Goal: Task Accomplishment & Management: Complete application form

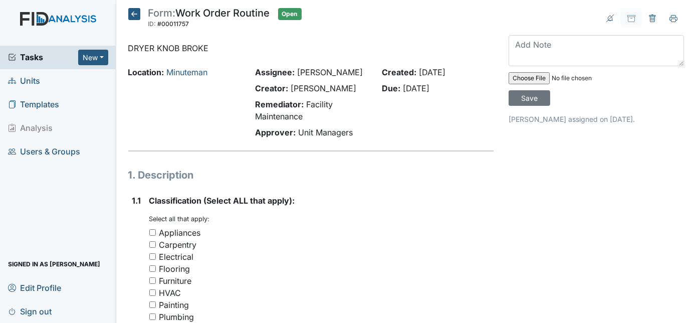
scroll to position [528, 0]
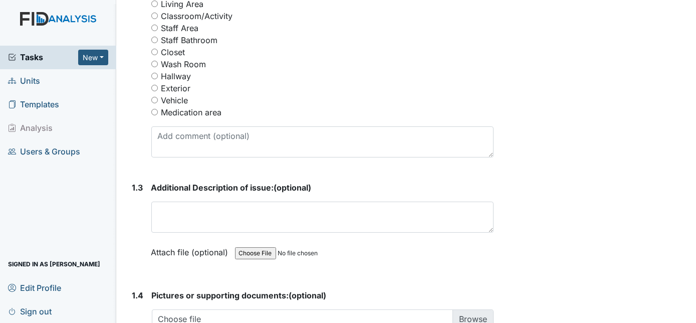
click at [303, 80] on div "Hallway" at bounding box center [322, 76] width 343 height 12
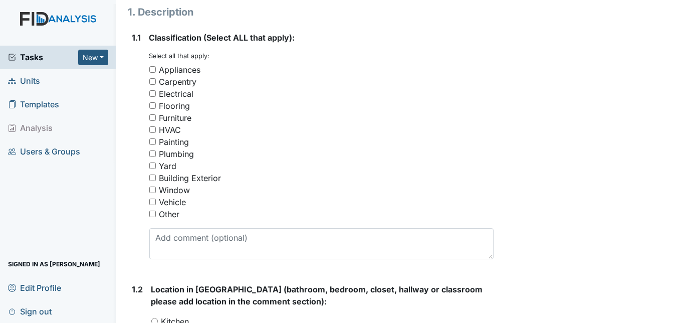
scroll to position [164, 0]
click at [152, 67] on input "Appliances" at bounding box center [152, 68] width 7 height 7
checkbox input "true"
click at [134, 108] on div "1.1" at bounding box center [136, 149] width 9 height 236
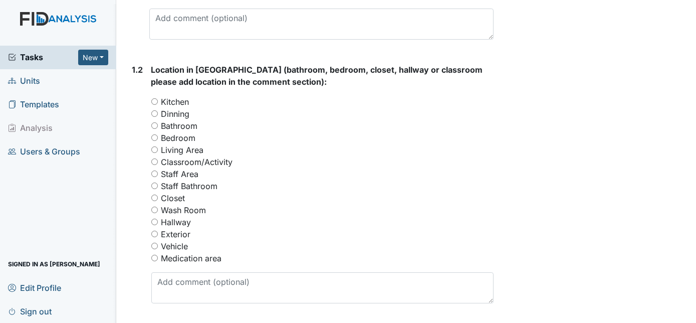
scroll to position [401, 0]
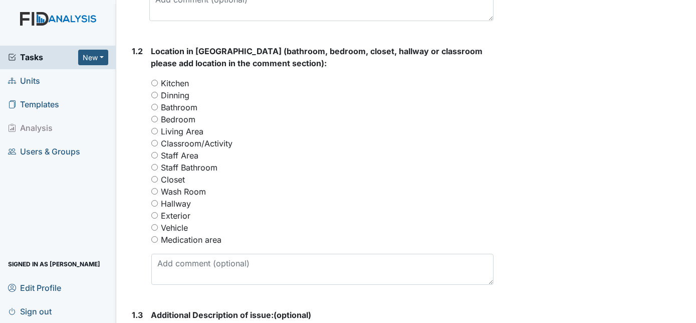
click at [154, 189] on input "Wash Room" at bounding box center [154, 191] width 7 height 7
radio input "true"
click at [132, 205] on div "1.2" at bounding box center [137, 169] width 11 height 248
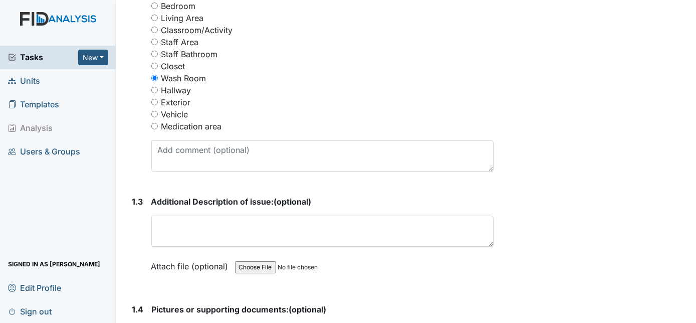
scroll to position [619, 0]
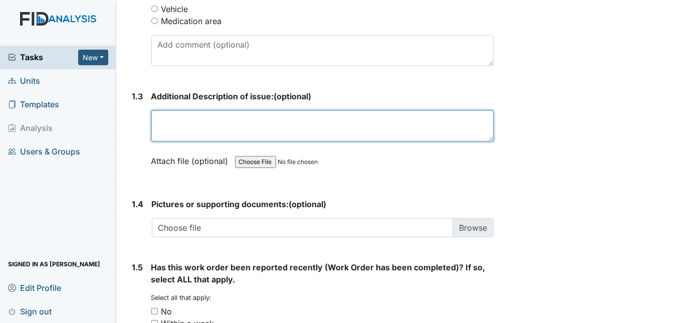
click at [182, 131] on textarea at bounding box center [322, 125] width 343 height 31
type textarea "Knob broke off dryer"
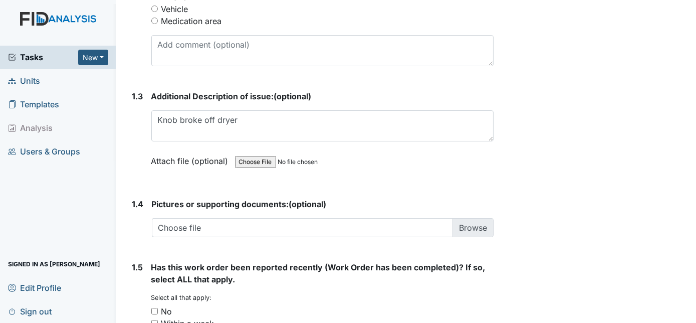
click at [138, 139] on div "1.3" at bounding box center [137, 136] width 11 height 92
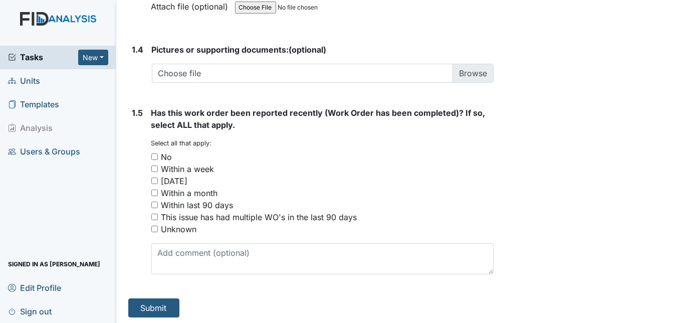
scroll to position [774, 0]
click at [153, 156] on input "No" at bounding box center [154, 156] width 7 height 7
checkbox input "true"
click at [147, 300] on button "Submit" at bounding box center [153, 307] width 51 height 19
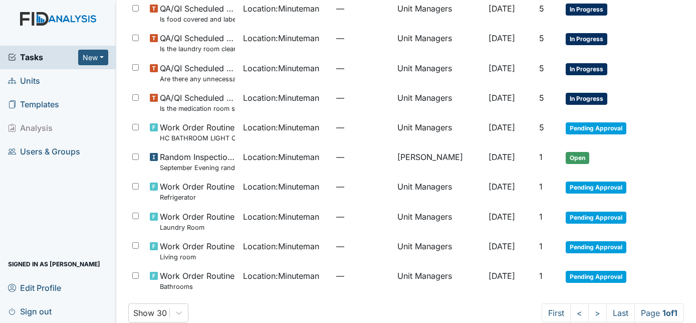
scroll to position [626, 0]
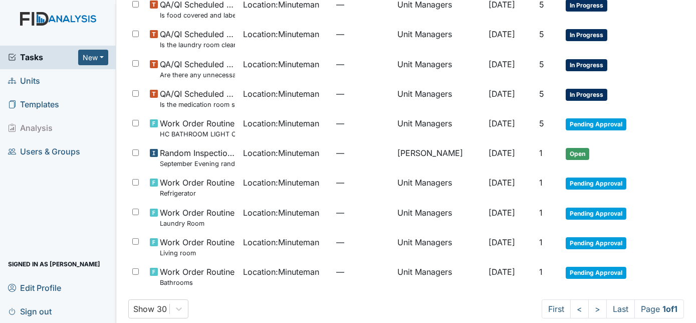
click at [217, 192] on small "Refrigerator" at bounding box center [197, 193] width 75 height 10
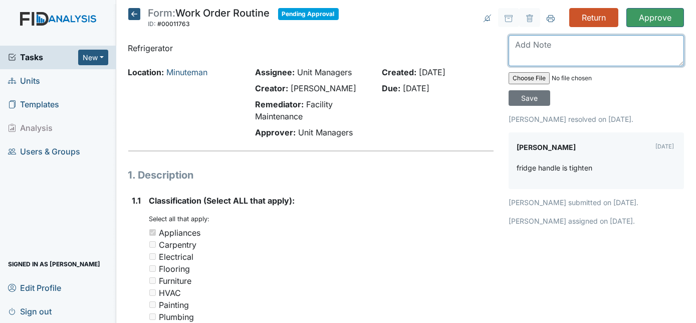
click at [557, 54] on textarea at bounding box center [596, 50] width 175 height 31
type textarea "Thanks"
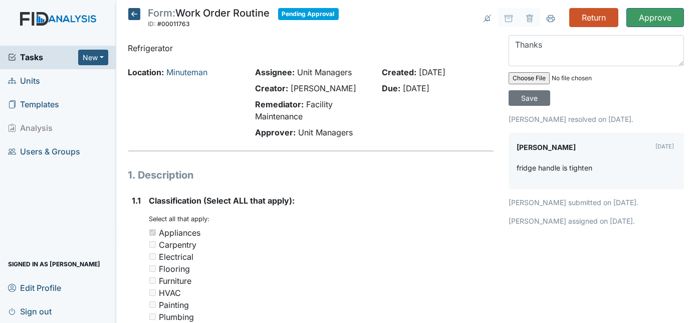
click at [132, 15] on icon at bounding box center [134, 14] width 12 height 12
